Goal: Transaction & Acquisition: Subscribe to service/newsletter

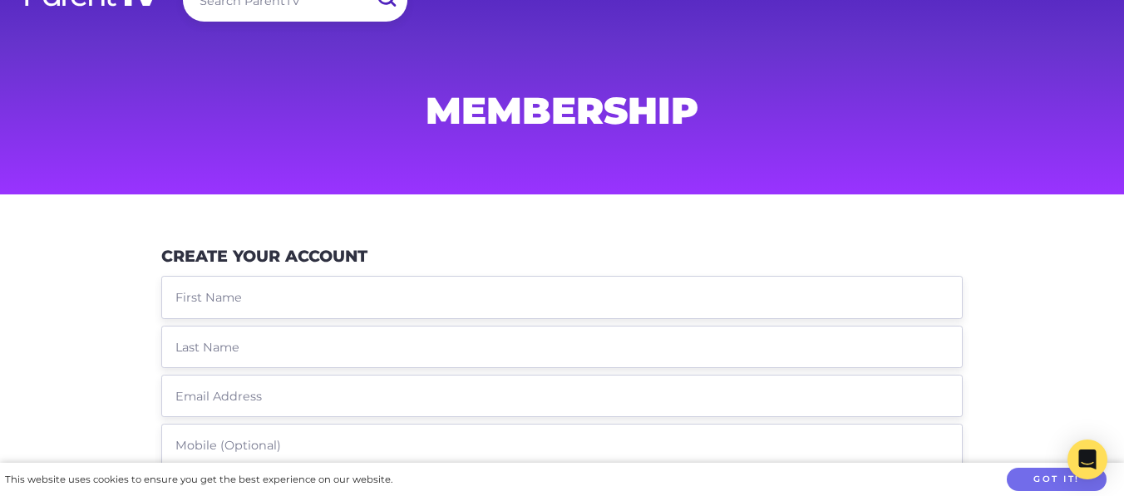
scroll to position [40, 0]
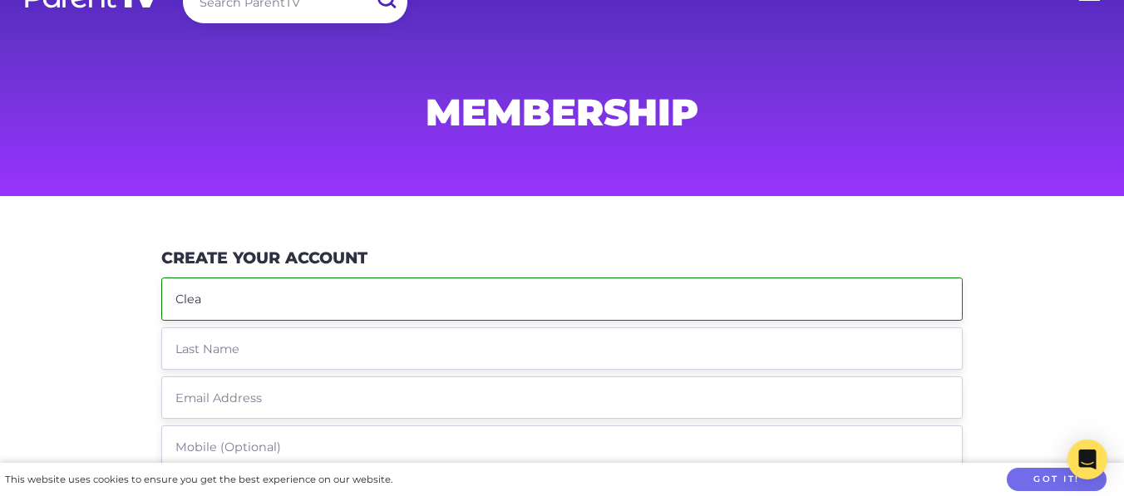
type input "Clea"
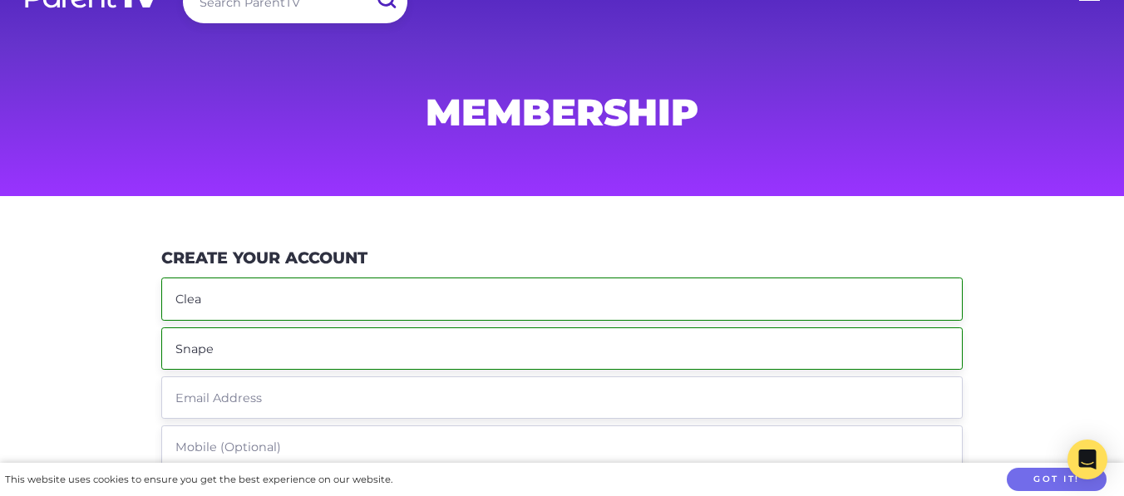
type input "Snape"
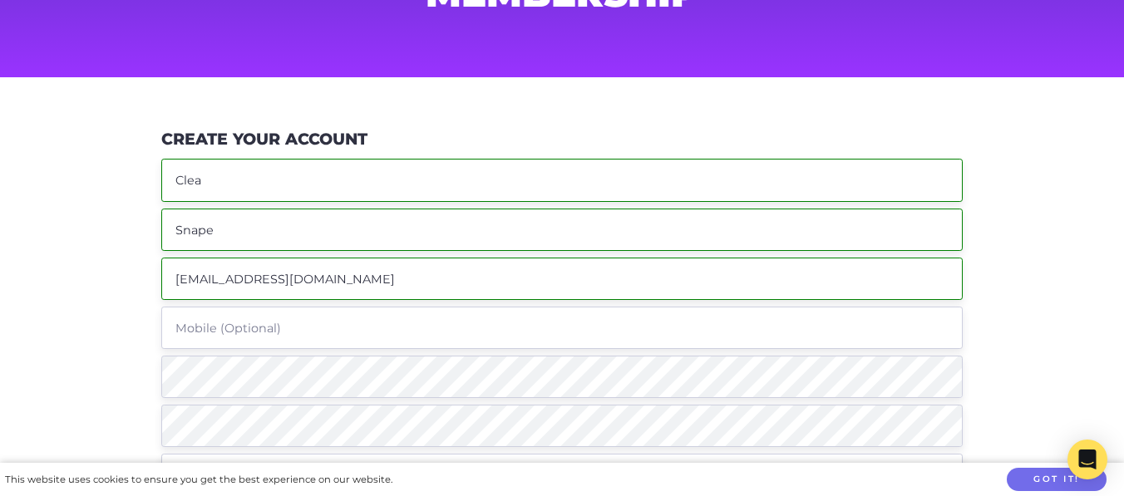
scroll to position [161, 0]
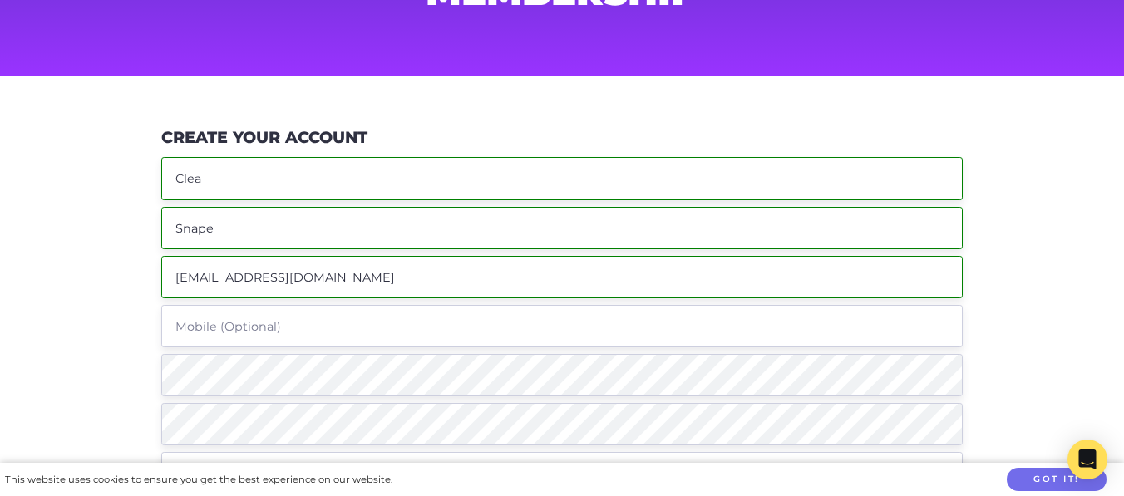
type input "[EMAIL_ADDRESS][DOMAIN_NAME]"
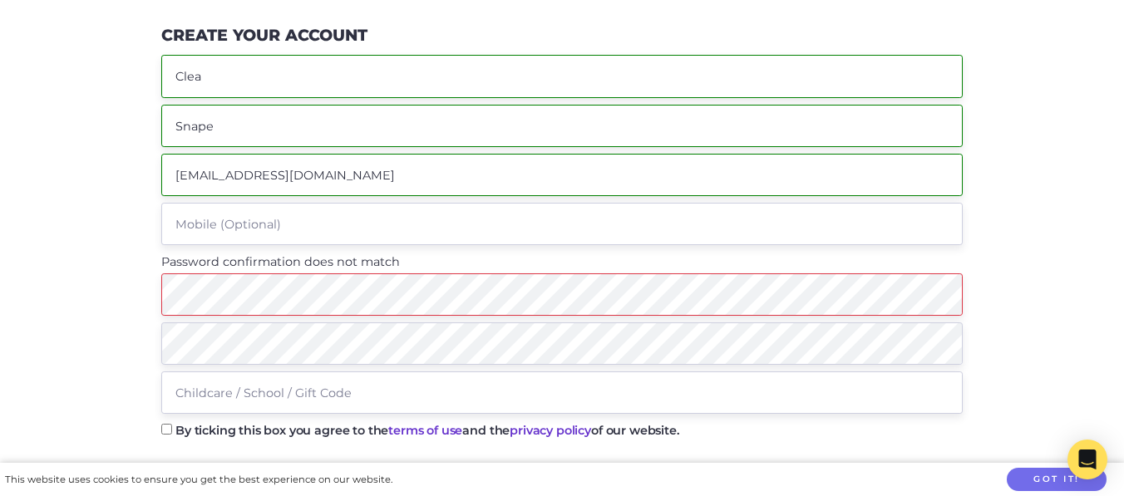
scroll to position [280, 0]
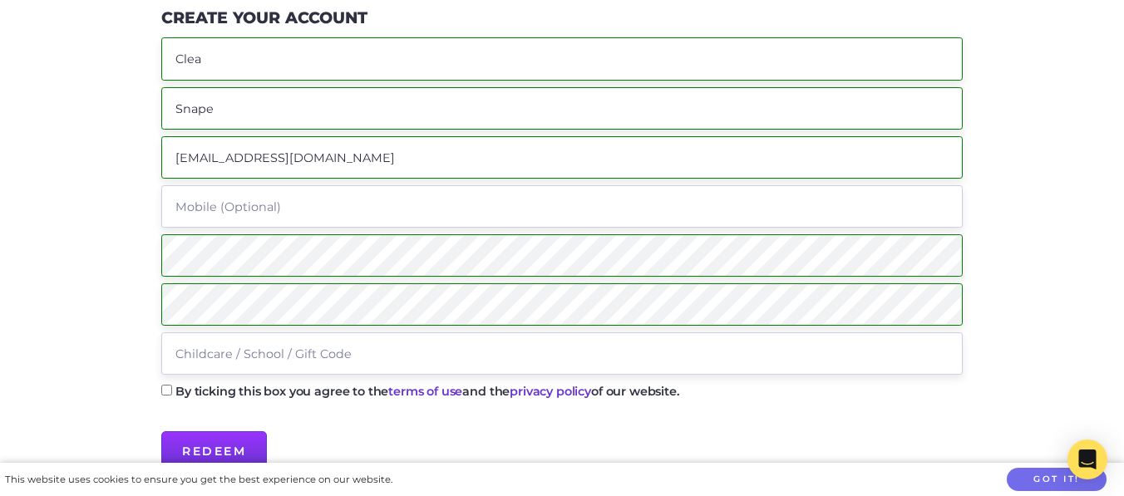
click at [268, 350] on input "text" at bounding box center [562, 354] width 802 height 42
paste input "BuderimMSS"
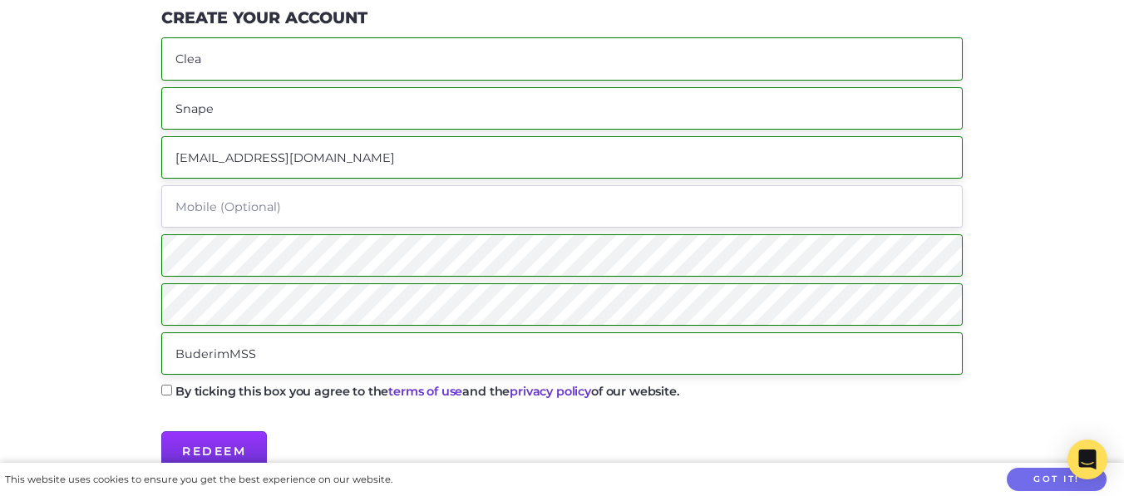
type input "BuderimMSS"
click at [171, 393] on p "By ticking this box you agree to the terms of use and the privacy policy of our…" at bounding box center [562, 396] width 802 height 29
click at [166, 394] on input "By ticking this box you agree to the terms of use and the privacy policy of our…" at bounding box center [166, 390] width 11 height 11
checkbox input "true"
click at [215, 440] on input "Redeem" at bounding box center [214, 452] width 106 height 40
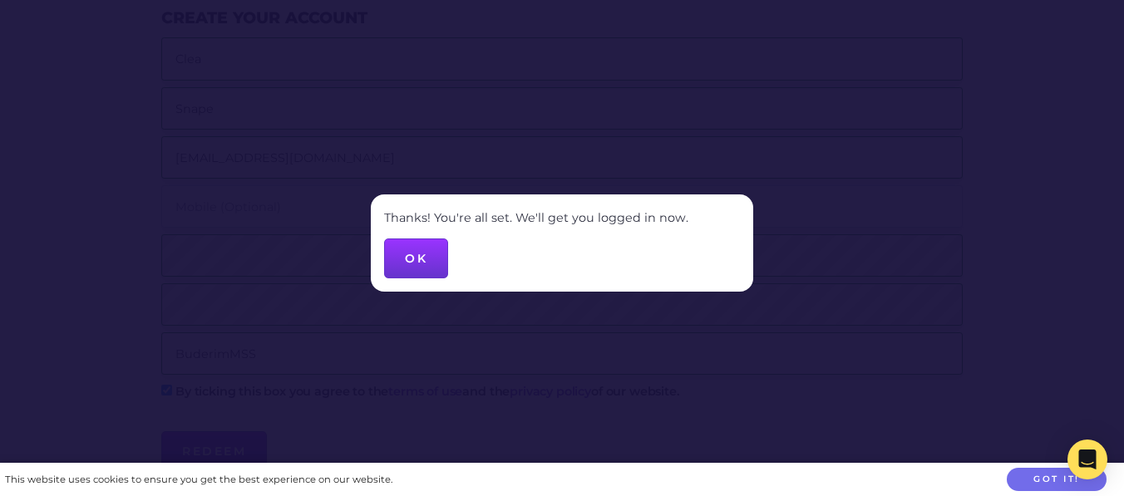
click at [428, 264] on button "OK" at bounding box center [416, 259] width 64 height 40
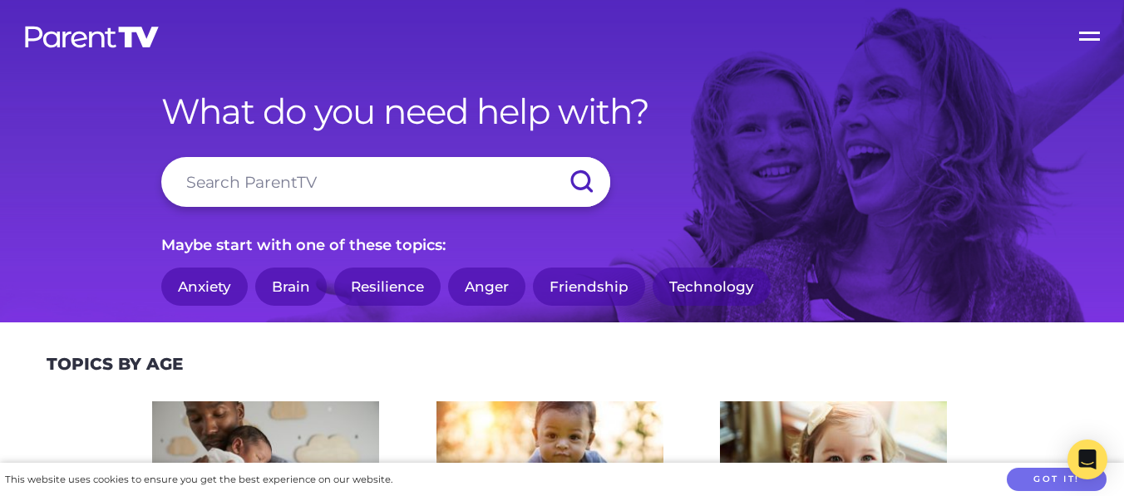
click at [388, 197] on input "search" at bounding box center [385, 182] width 449 height 50
type input "Seen"
click at [581, 182] on input "submit" at bounding box center [581, 182] width 58 height 50
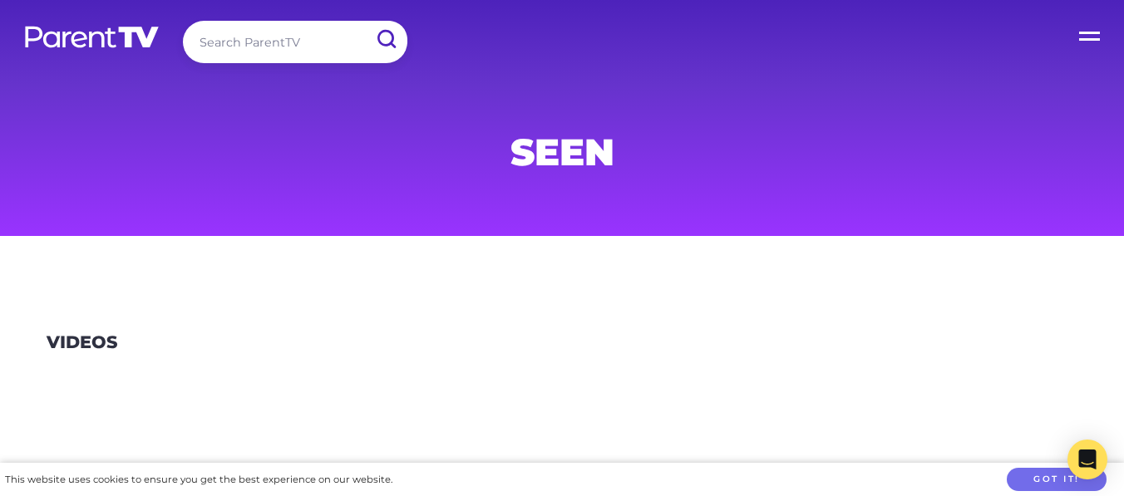
click at [1087, 37] on label "Open Menu" at bounding box center [1091, 33] width 67 height 67
click at [0, 0] on input "Open Menu" at bounding box center [0, 0] width 0 height 0
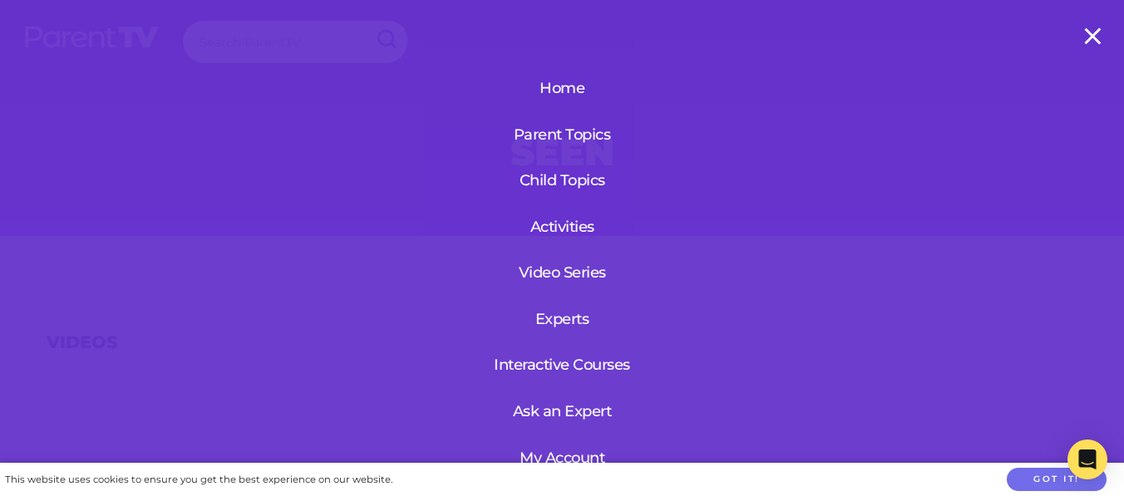
click at [585, 133] on link "Parent Topics" at bounding box center [562, 134] width 153 height 43
